Goal: Find specific page/section: Find specific page/section

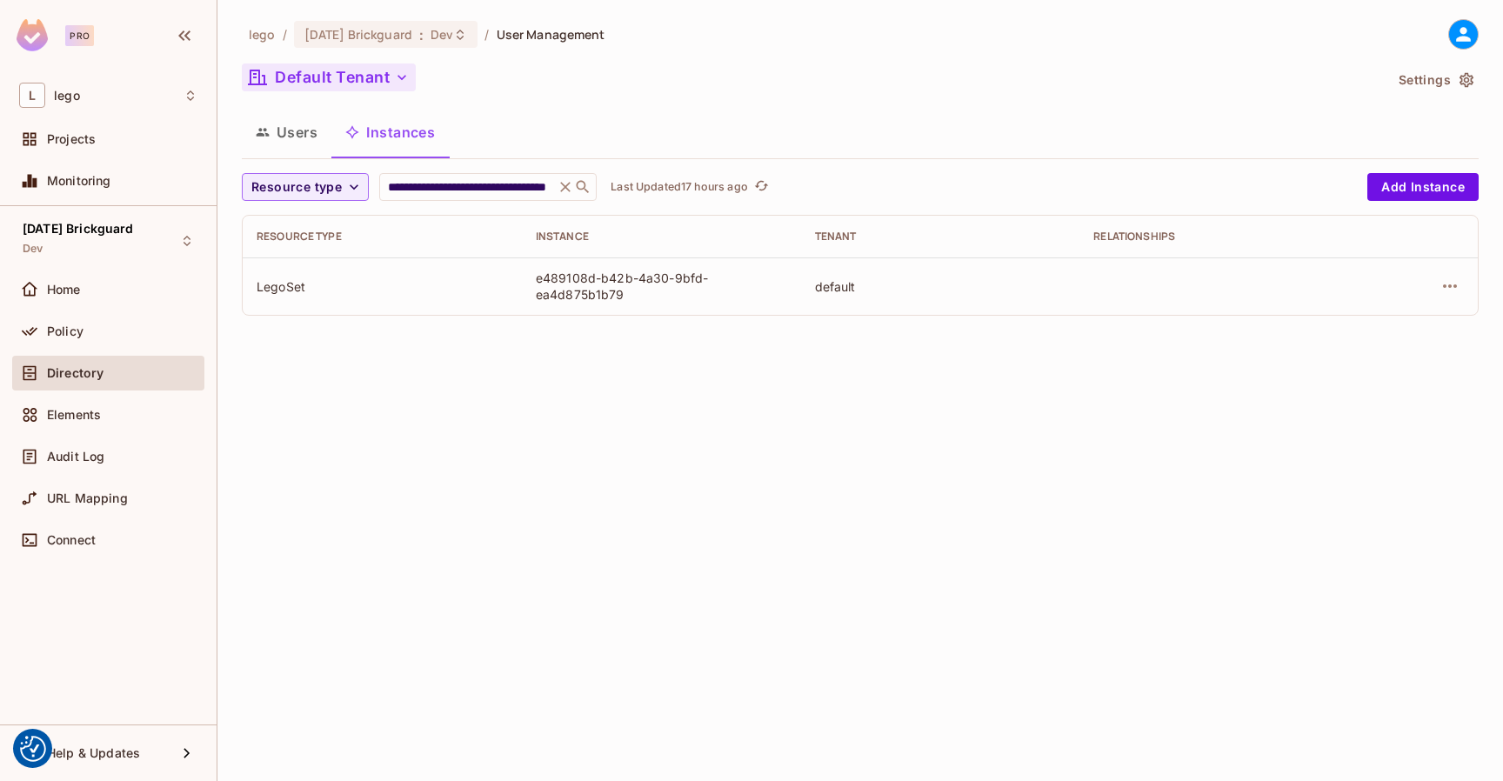
click at [315, 84] on button "Default Tenant" at bounding box center [329, 78] width 174 height 28
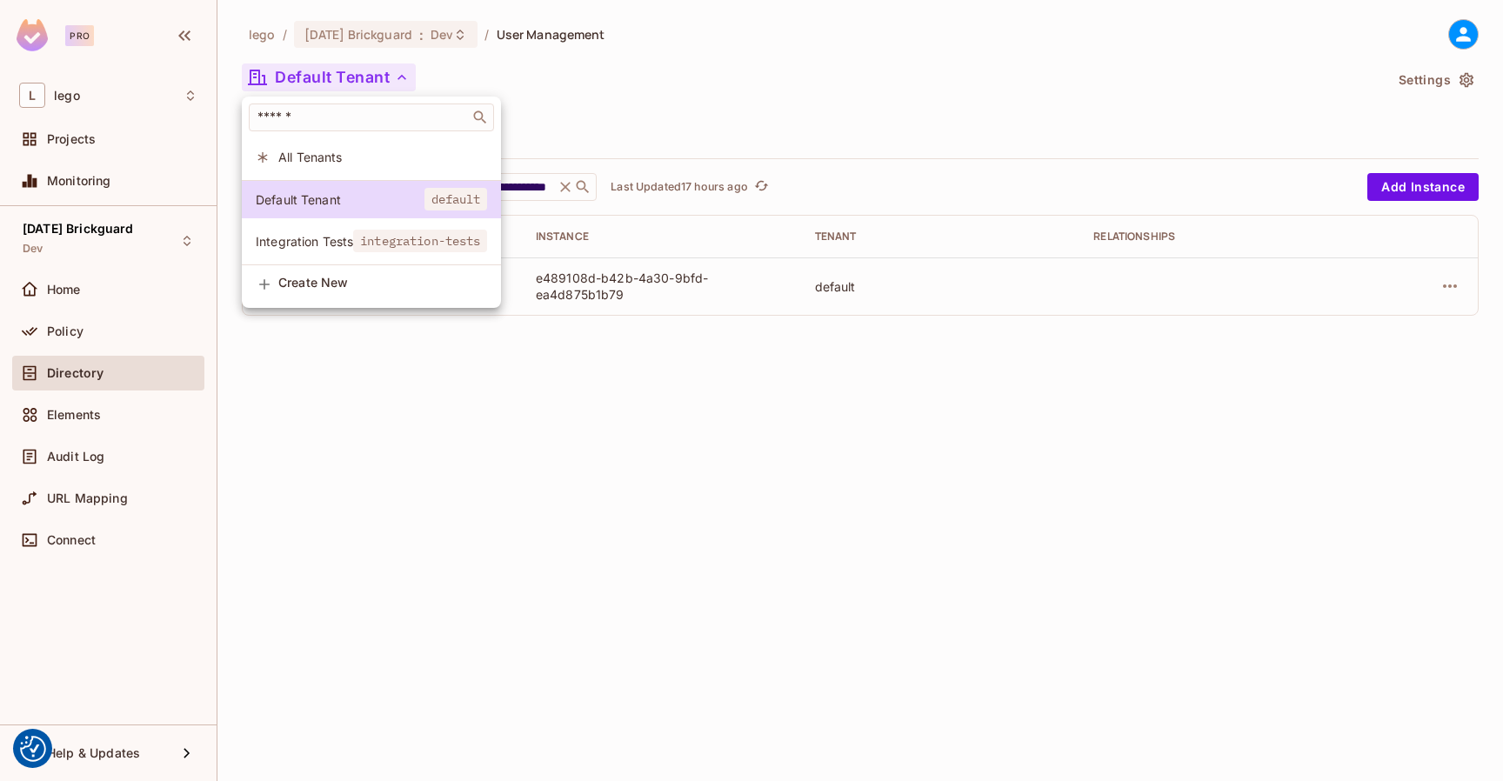
click at [313, 253] on li "Integration Tests integration-tests" at bounding box center [371, 241] width 259 height 37
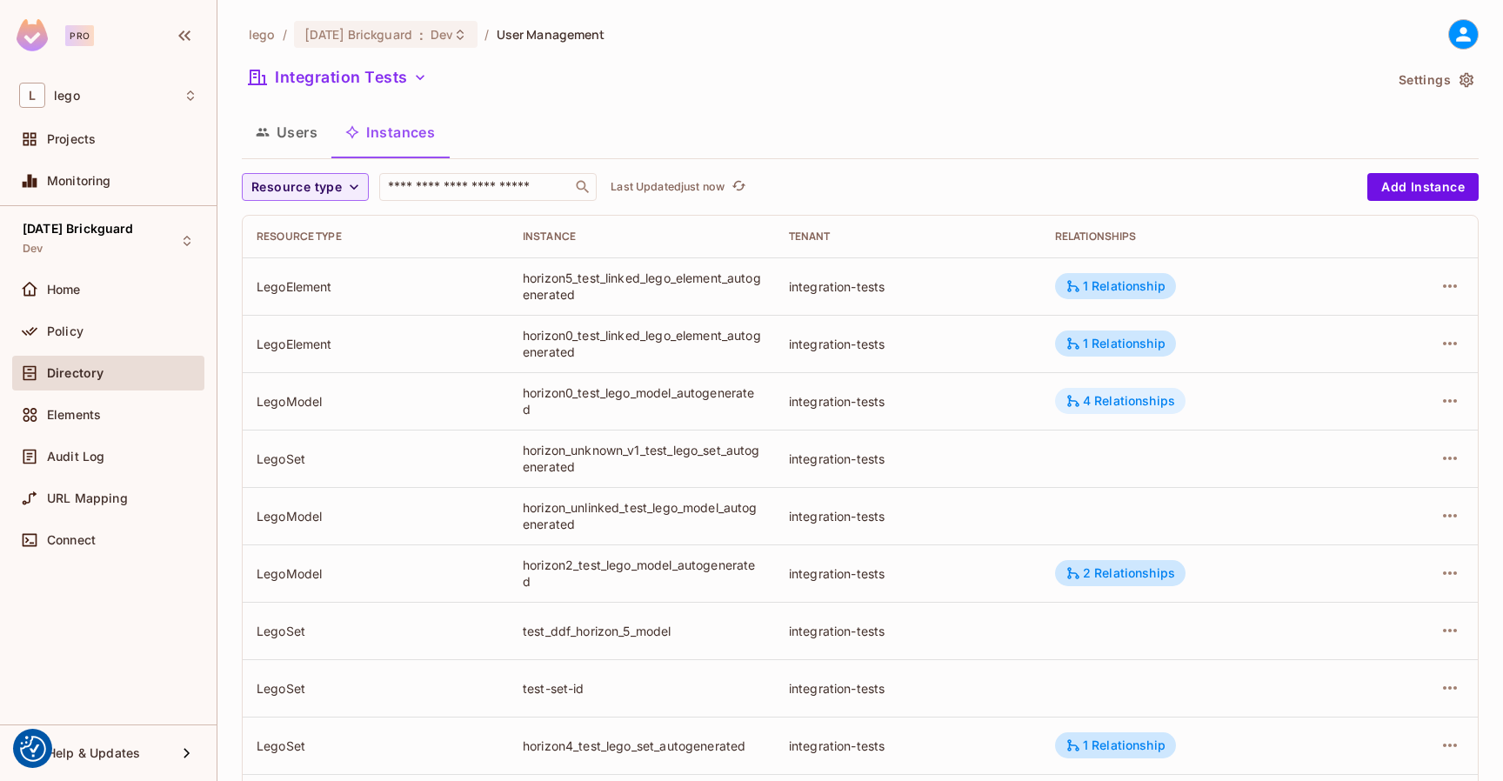
scroll to position [82, 0]
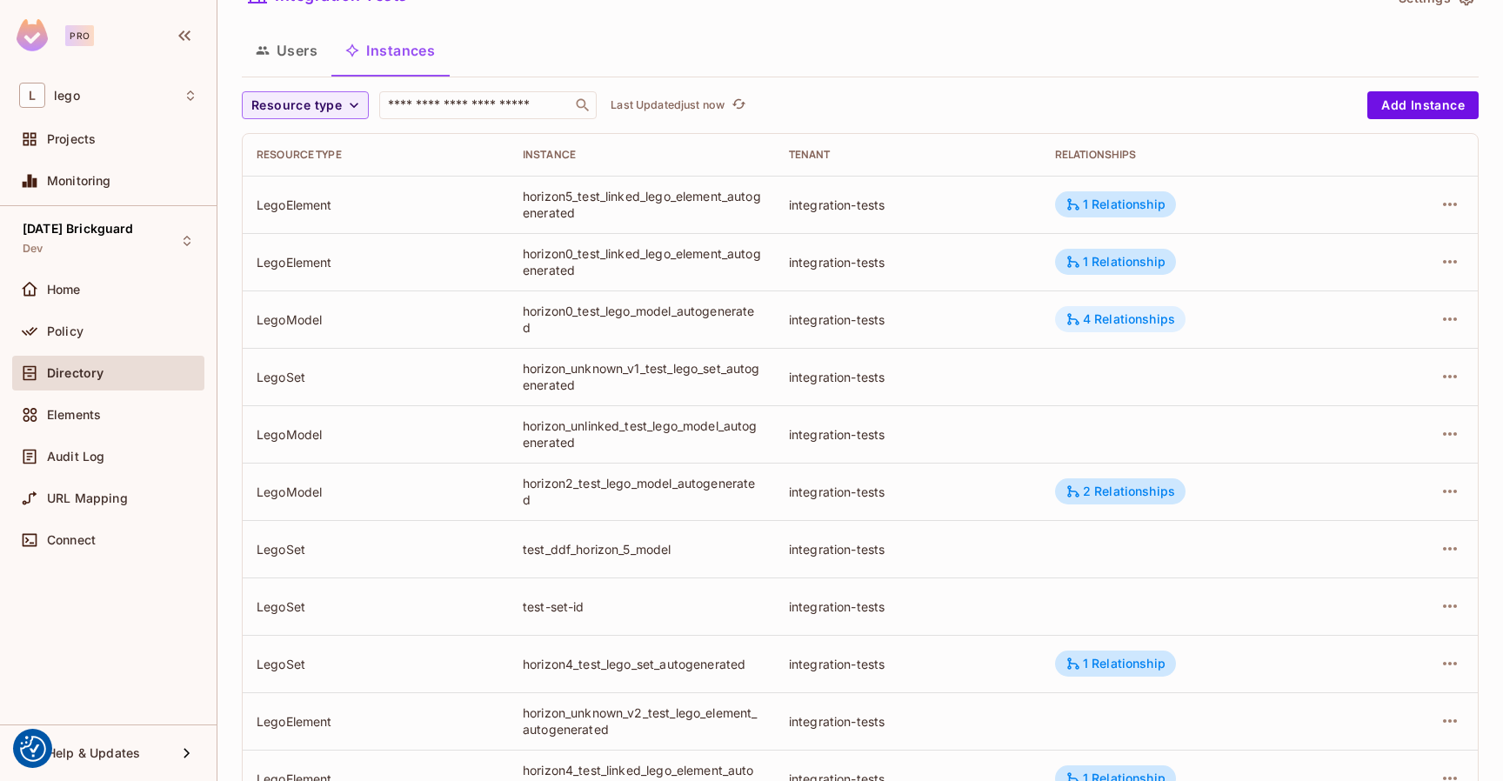
click at [1100, 313] on div "4 Relationships" at bounding box center [1121, 319] width 110 height 16
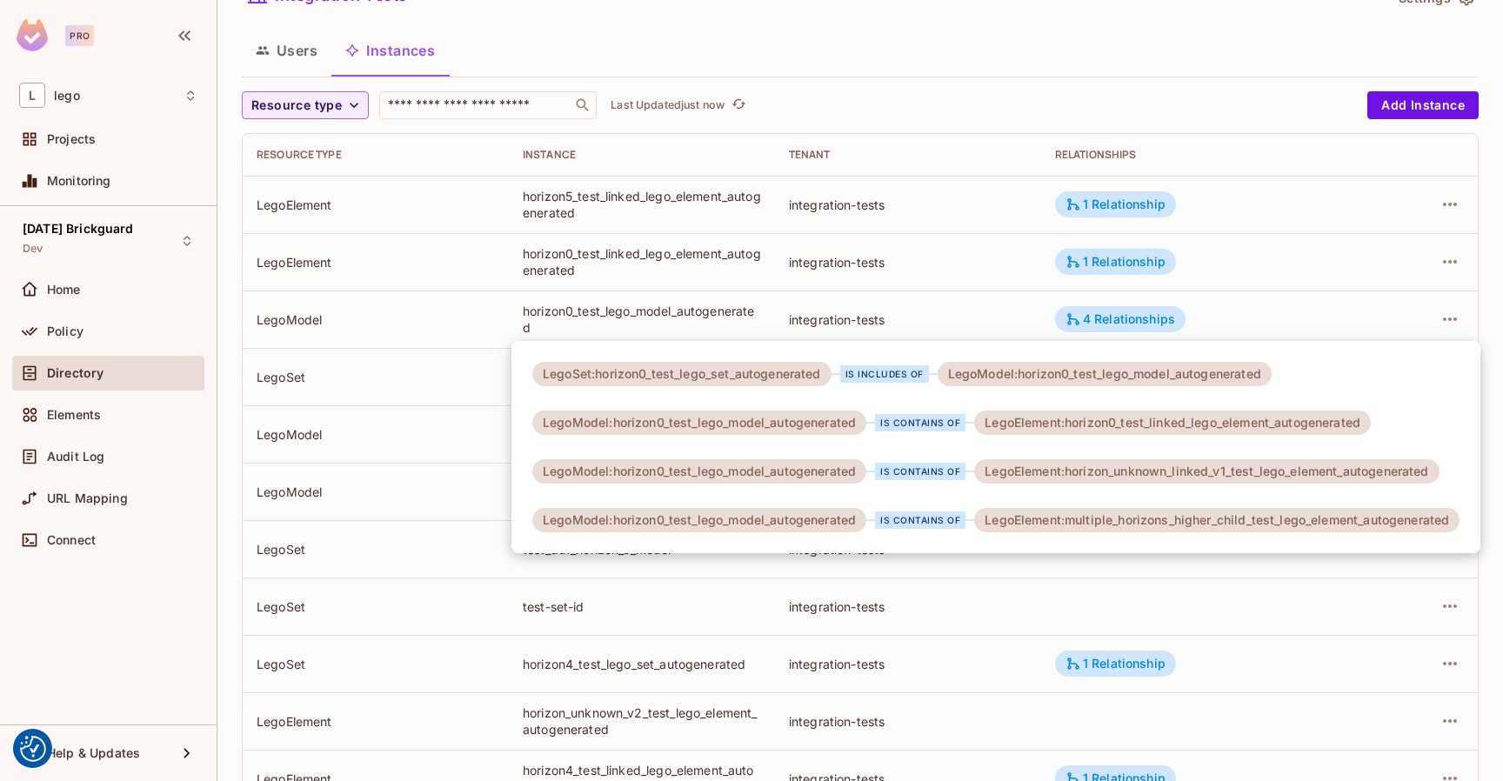
click at [1043, 83] on div at bounding box center [751, 390] width 1503 height 781
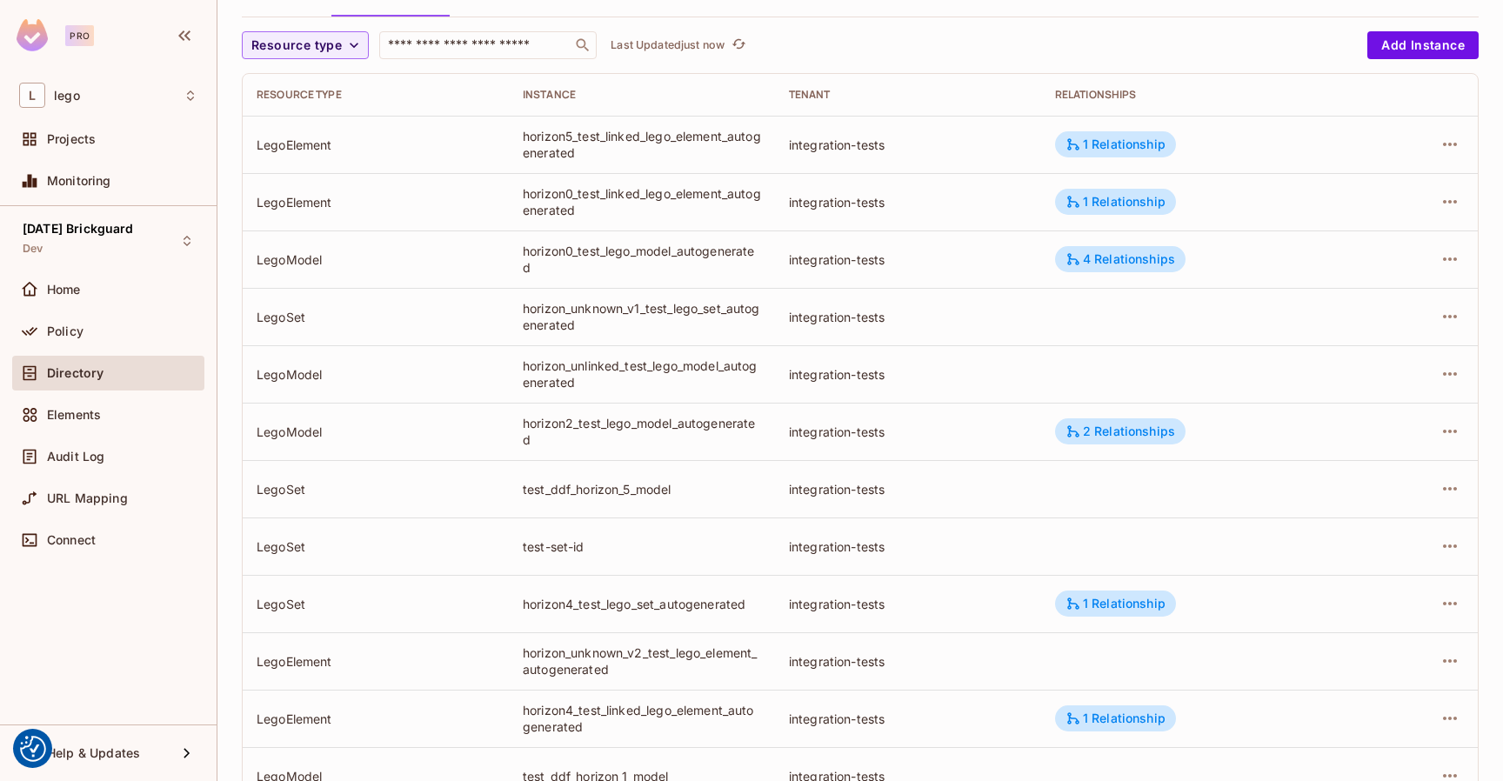
scroll to position [150, 0]
